Goal: Transaction & Acquisition: Purchase product/service

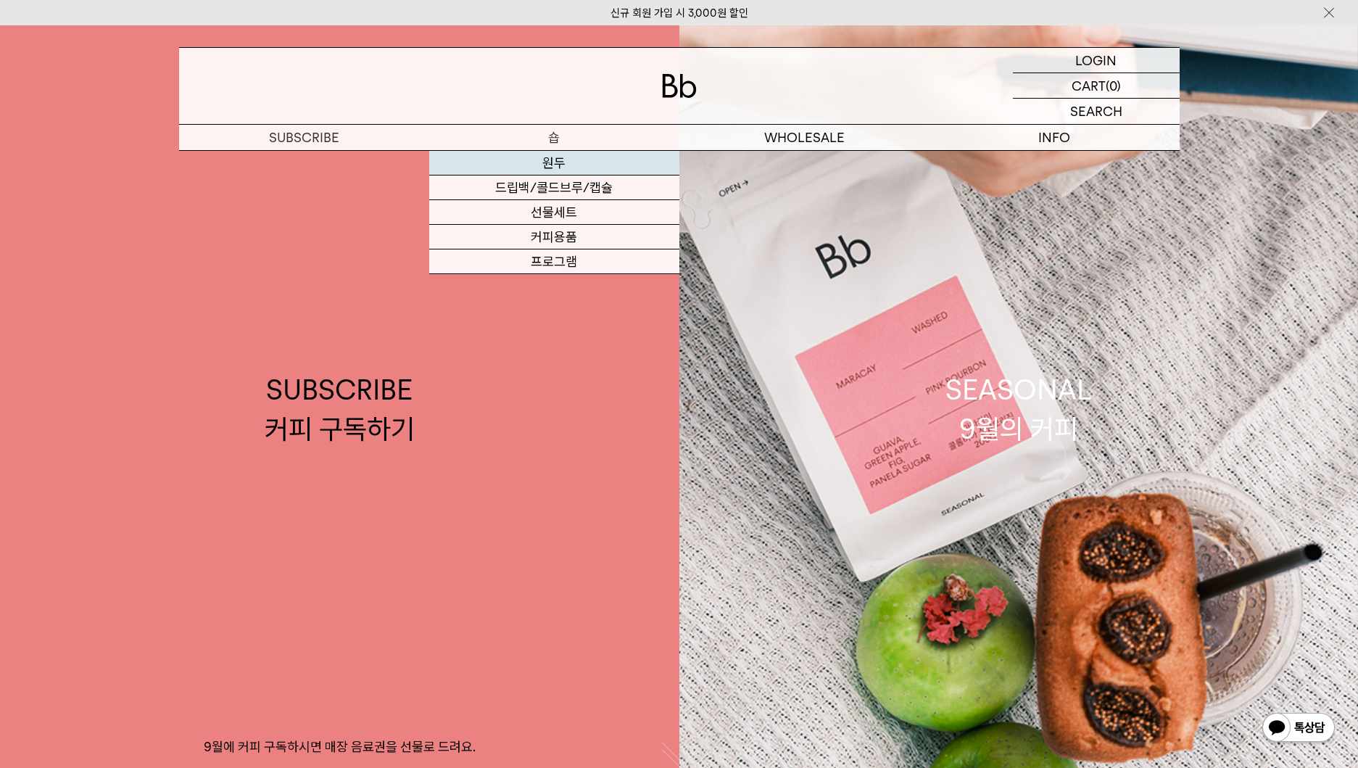
click at [561, 157] on link "원두" at bounding box center [554, 163] width 250 height 25
click at [560, 157] on link "원두" at bounding box center [554, 163] width 250 height 25
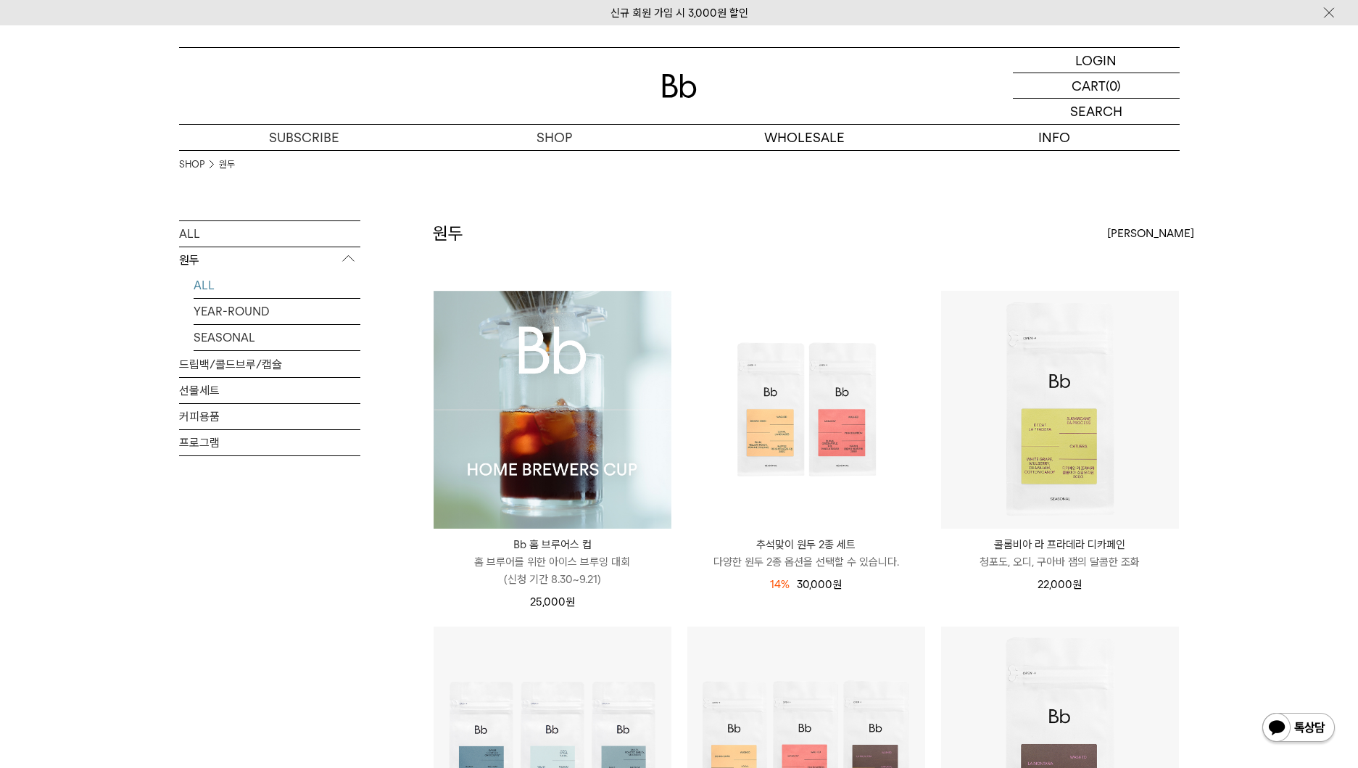
click at [549, 389] on img at bounding box center [553, 410] width 238 height 238
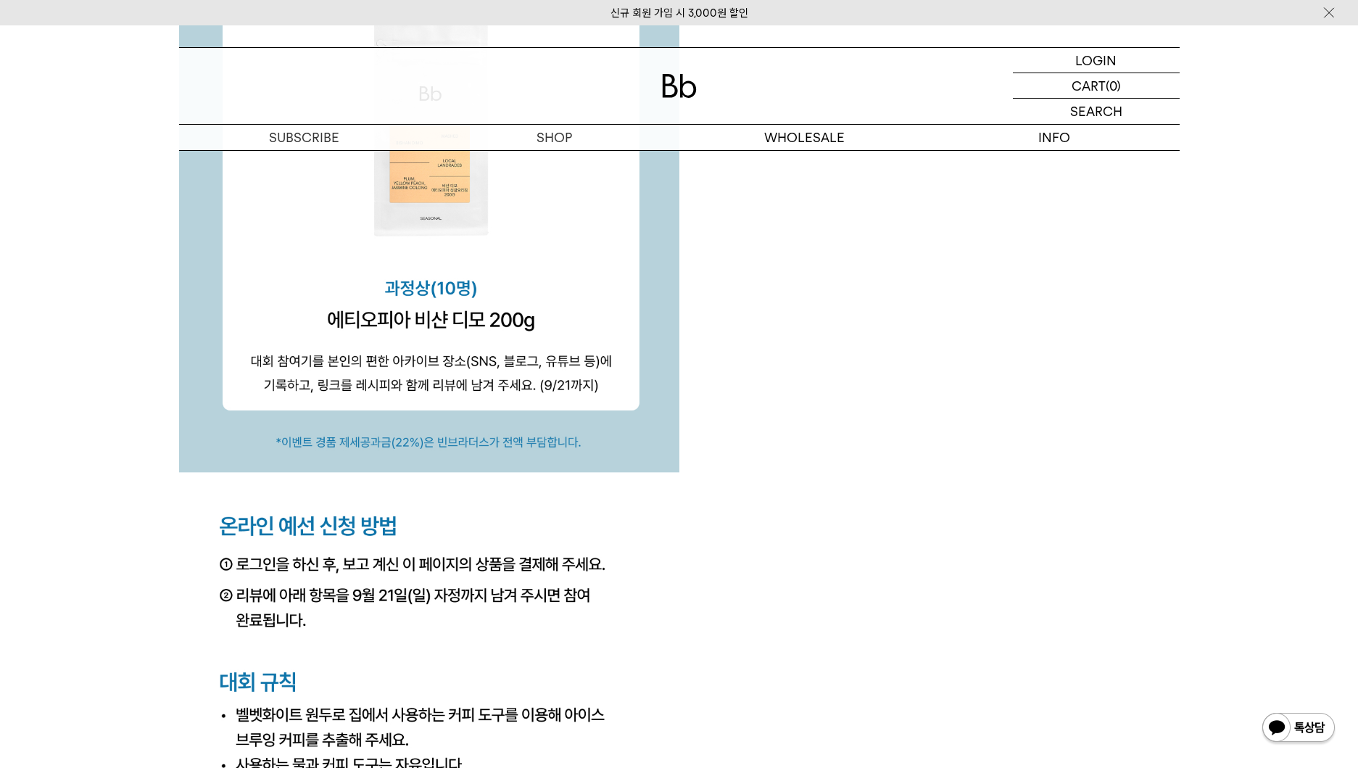
scroll to position [5617, 0]
